Goal: Transaction & Acquisition: Purchase product/service

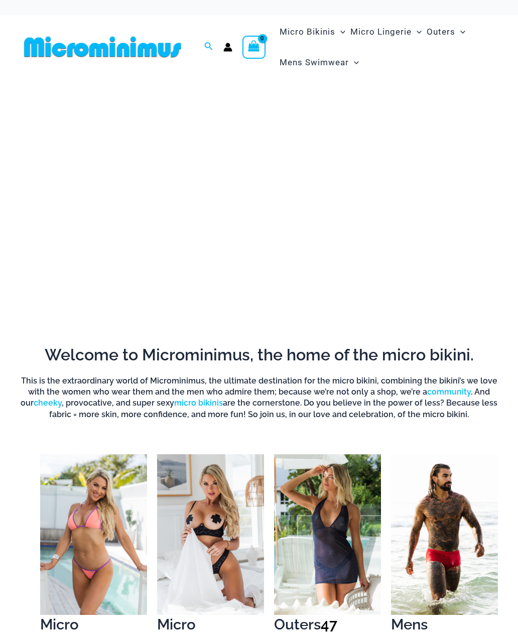
scroll to position [50, 0]
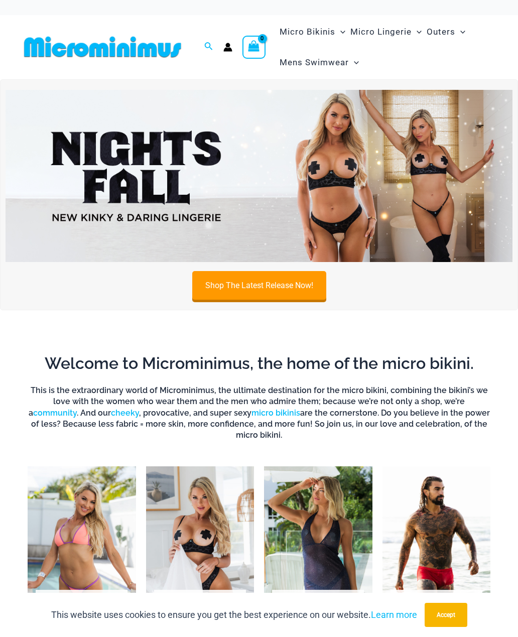
click at [55, 54] on img at bounding box center [102, 47] width 165 height 23
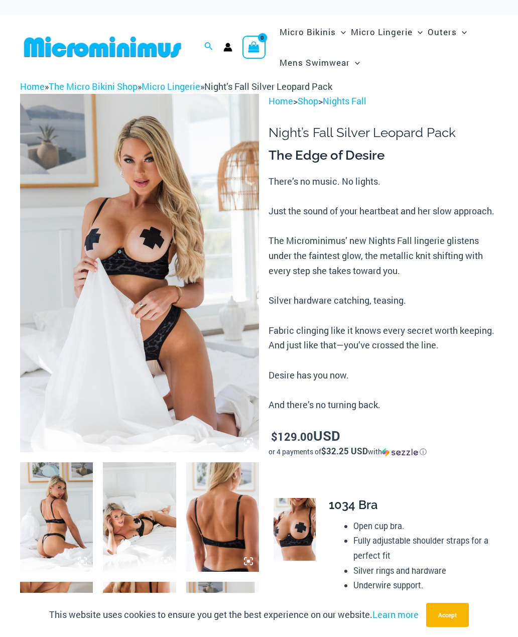
click at [66, 282] on img at bounding box center [139, 273] width 239 height 358
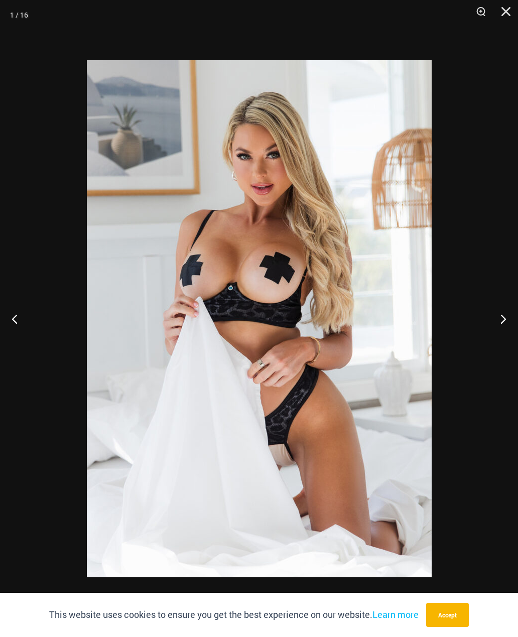
click at [502, 316] on button "Next" at bounding box center [499, 318] width 38 height 50
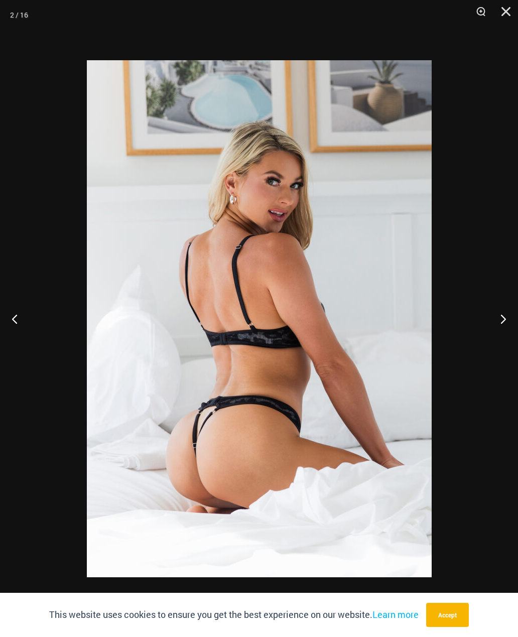
click at [499, 317] on button "Next" at bounding box center [499, 318] width 38 height 50
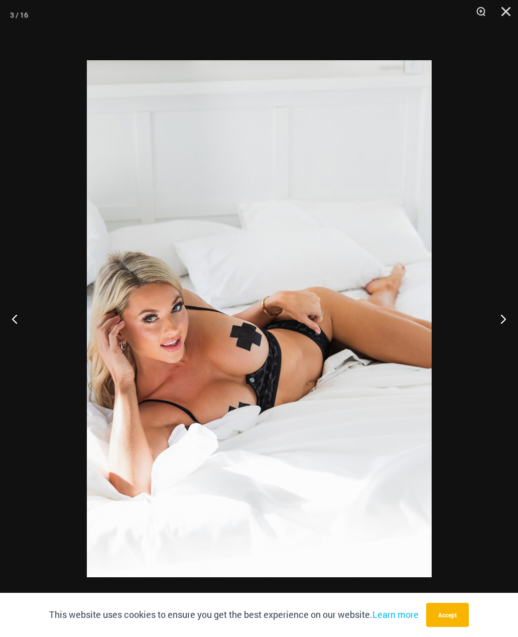
click at [499, 316] on button "Next" at bounding box center [499, 318] width 38 height 50
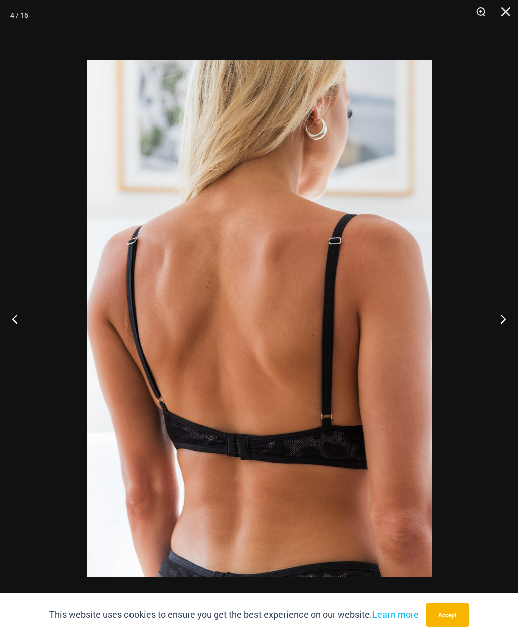
click at [496, 314] on button "Next" at bounding box center [499, 318] width 38 height 50
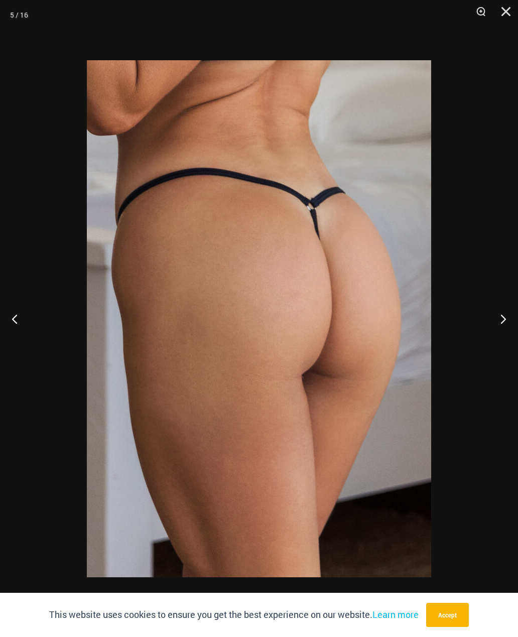
click at [496, 314] on button "Next" at bounding box center [499, 318] width 38 height 50
click at [494, 310] on button "Next" at bounding box center [499, 318] width 38 height 50
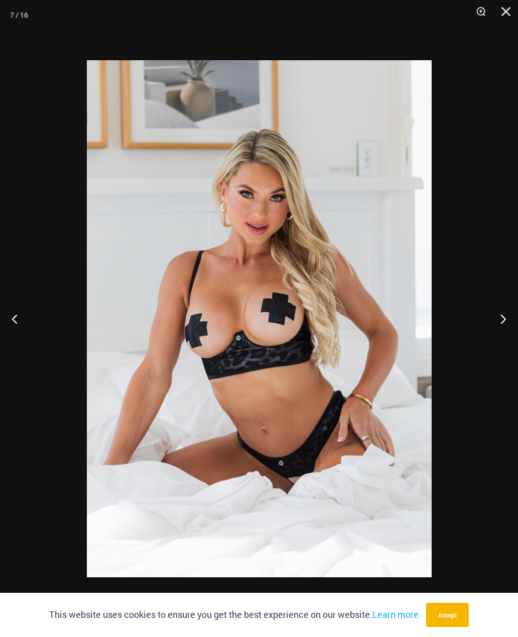
click at [494, 310] on button "Next" at bounding box center [499, 318] width 38 height 50
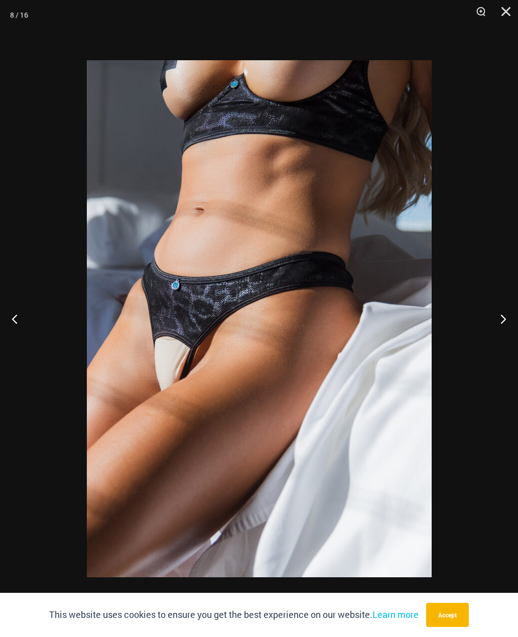
click at [494, 310] on button "Next" at bounding box center [499, 318] width 38 height 50
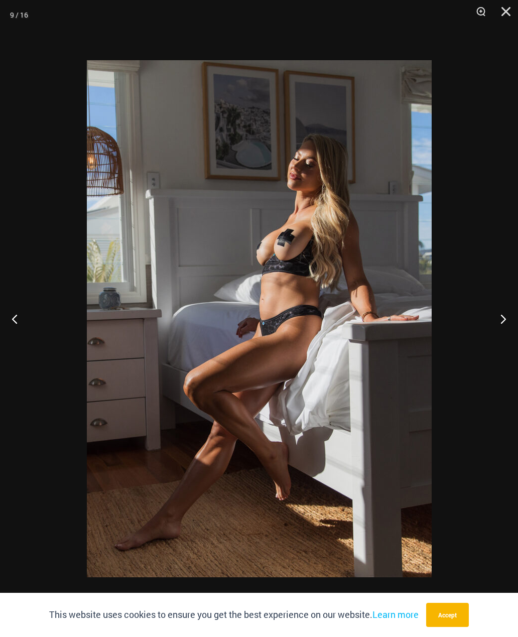
click at [494, 310] on button "Next" at bounding box center [499, 318] width 38 height 50
click at [493, 309] on button "Next" at bounding box center [499, 318] width 38 height 50
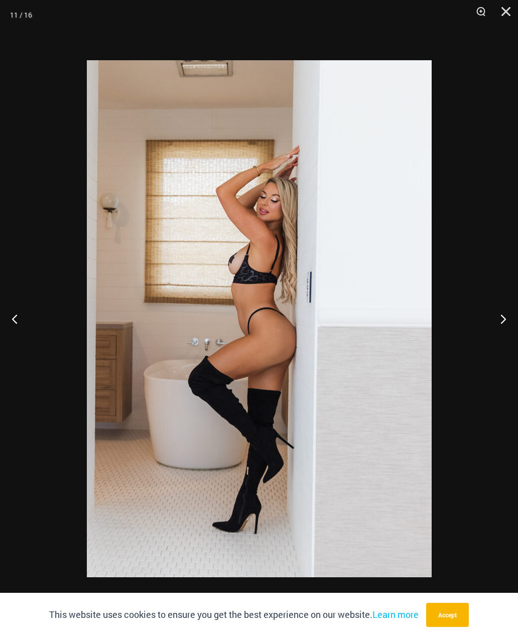
click at [493, 309] on button "Next" at bounding box center [499, 318] width 38 height 50
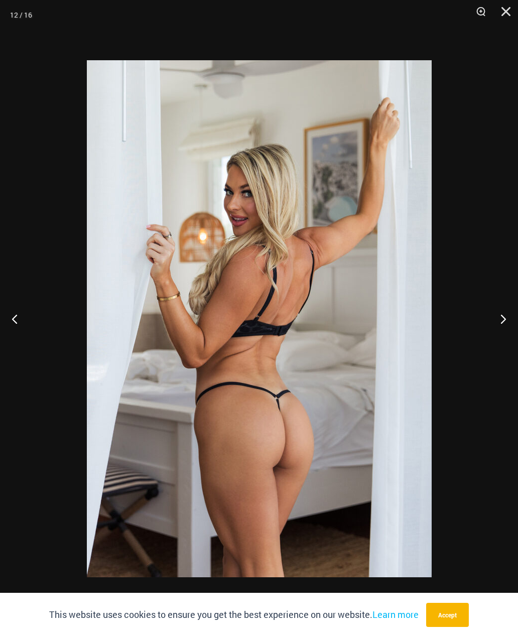
click at [492, 309] on button "Next" at bounding box center [499, 318] width 38 height 50
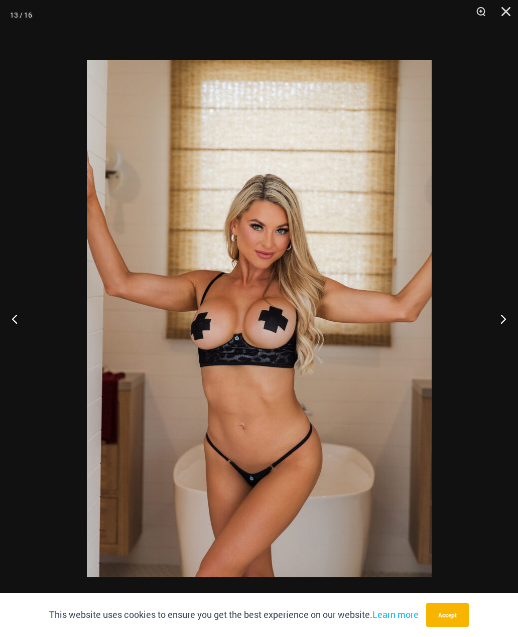
click at [493, 308] on button "Next" at bounding box center [499, 318] width 38 height 50
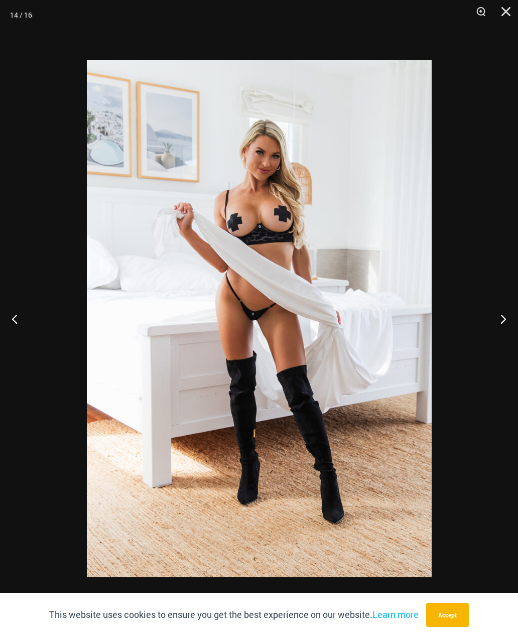
click at [492, 308] on button "Next" at bounding box center [499, 318] width 38 height 50
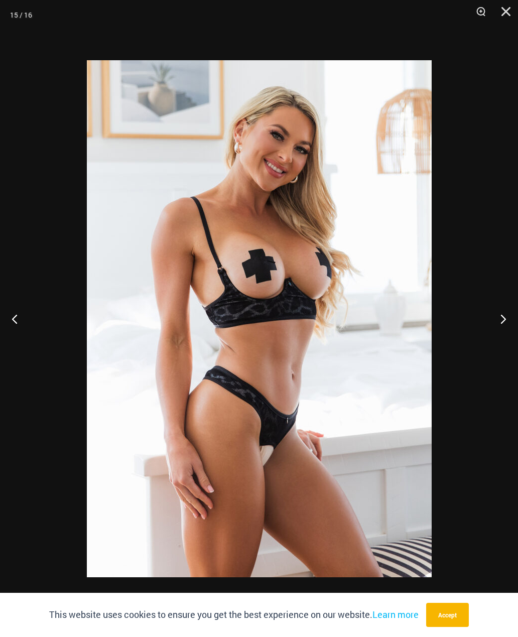
click at [493, 307] on button "Next" at bounding box center [499, 318] width 38 height 50
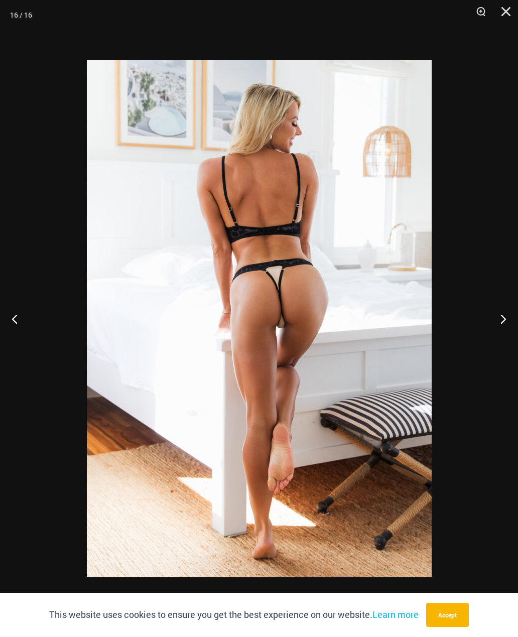
click at [493, 307] on button "Next" at bounding box center [499, 318] width 38 height 50
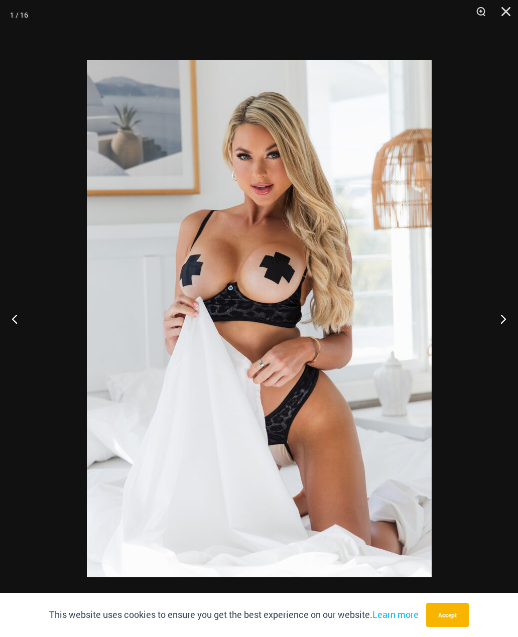
click at [491, 308] on button "Next" at bounding box center [499, 318] width 38 height 50
